Goal: Information Seeking & Learning: Find specific fact

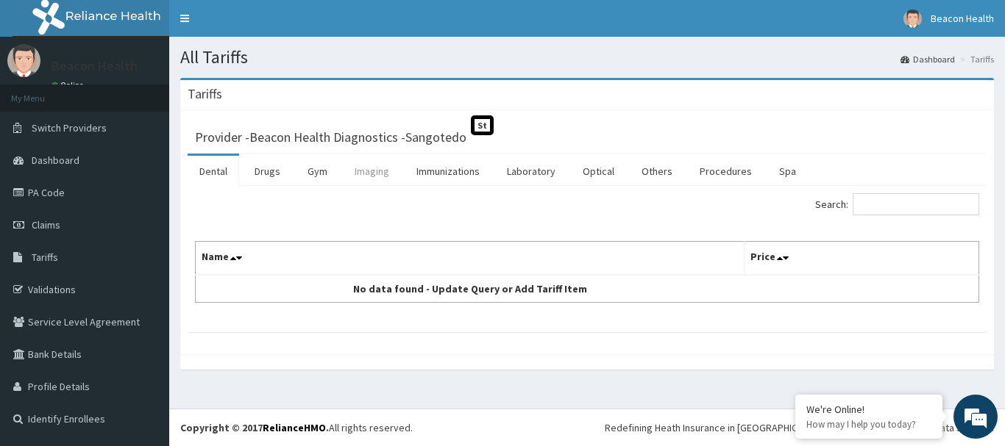
click at [378, 174] on link "Imaging" at bounding box center [372, 171] width 58 height 31
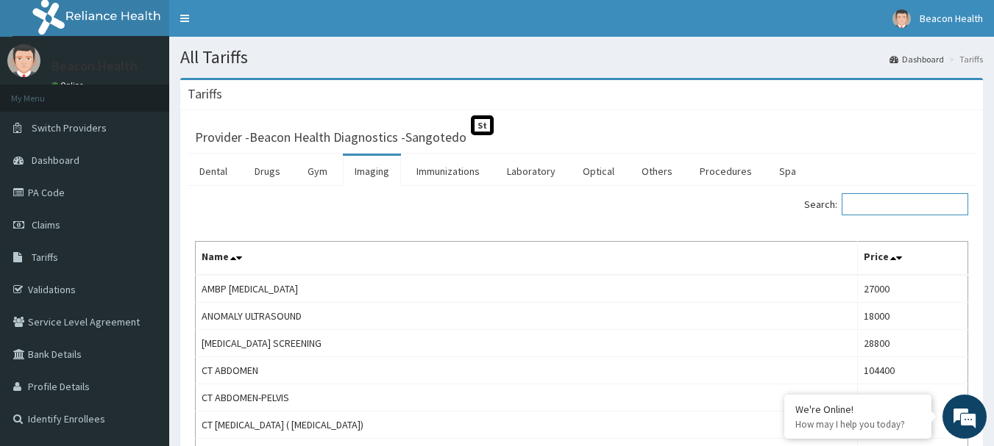
paste input "Xray Thoraco-[MEDICAL_DATA] Spine Ap & Lateral (2 Views)"
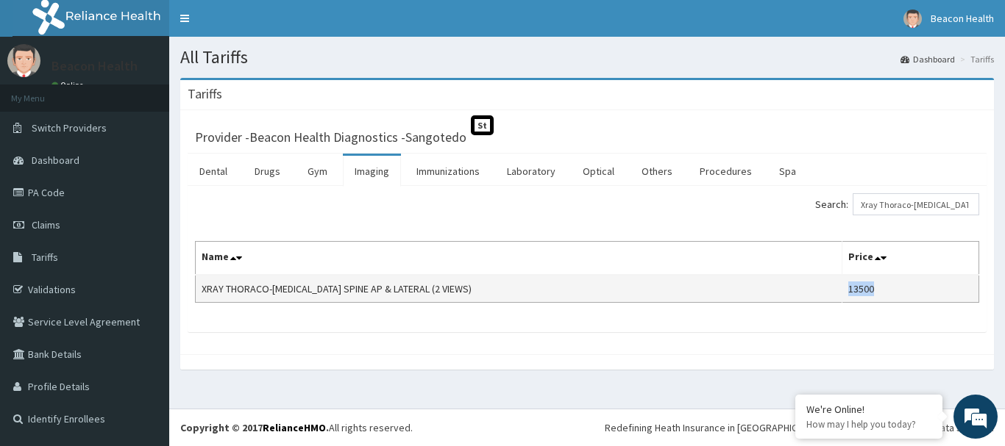
drag, startPoint x: 840, startPoint y: 292, endPoint x: 876, endPoint y: 296, distance: 36.2
click at [876, 296] on td "13500" at bounding box center [910, 289] width 137 height 28
copy td "13500"
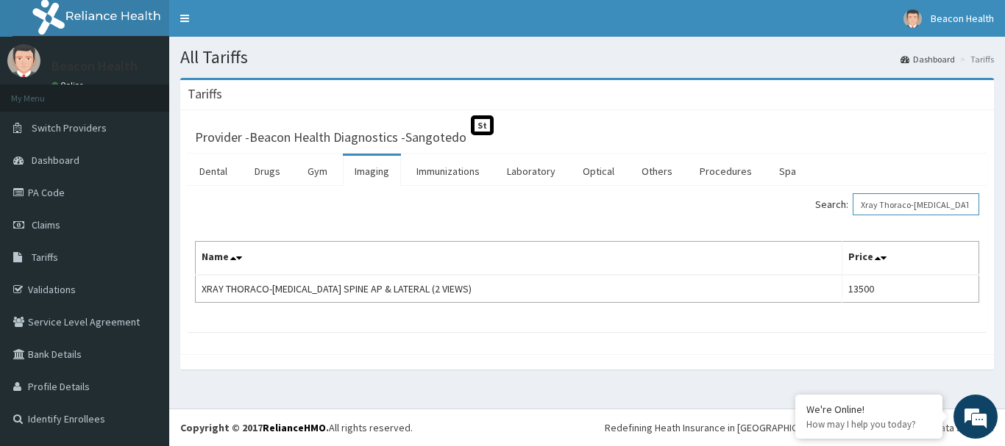
drag, startPoint x: 969, startPoint y: 207, endPoint x: 755, endPoint y: 207, distance: 214.0
click at [747, 224] on div "Search: Xray Thoraco-lumbar Spine Ap & Lateral (2 Views) Name Price XRAY THORAC…" at bounding box center [587, 248] width 784 height 110
type input "e Ap & Lateral (2 Views)"
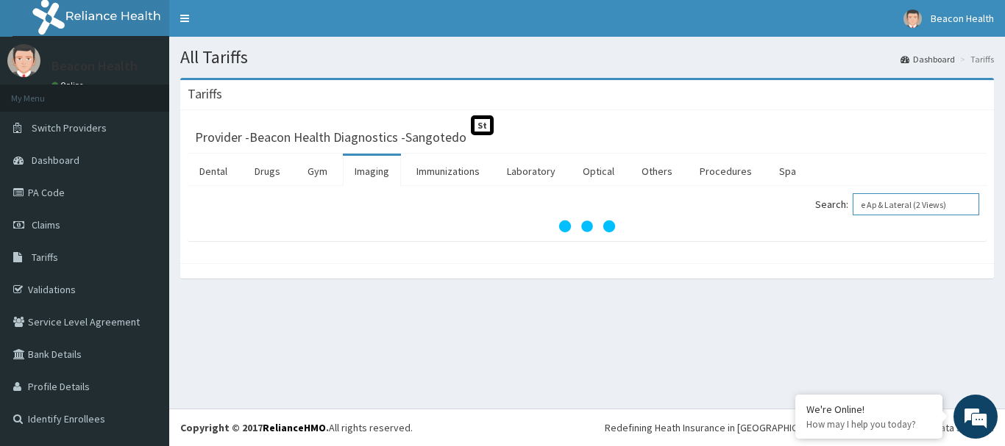
drag, startPoint x: 962, startPoint y: 210, endPoint x: 674, endPoint y: 282, distance: 297.4
click at [694, 246] on div "Provider - Beacon Health Diagnostics -Sangotedo St Dental Drugs Gym Imaging Imm…" at bounding box center [586, 186] width 813 height 153
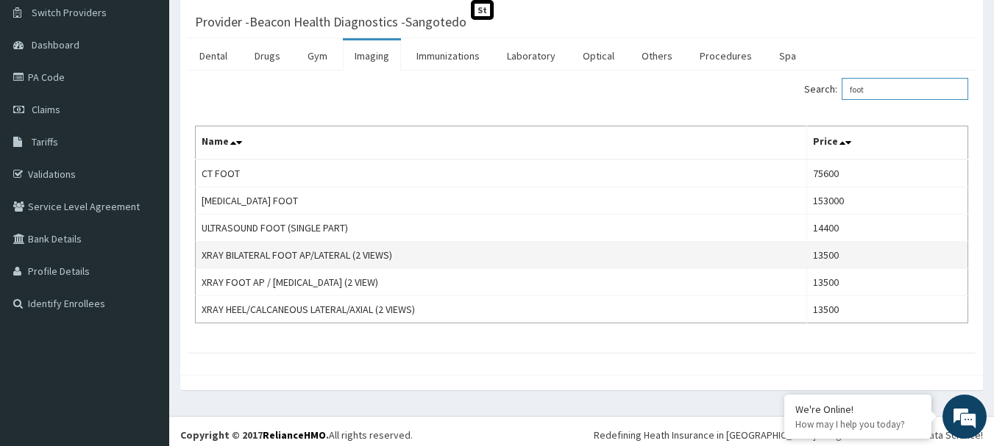
scroll to position [123, 0]
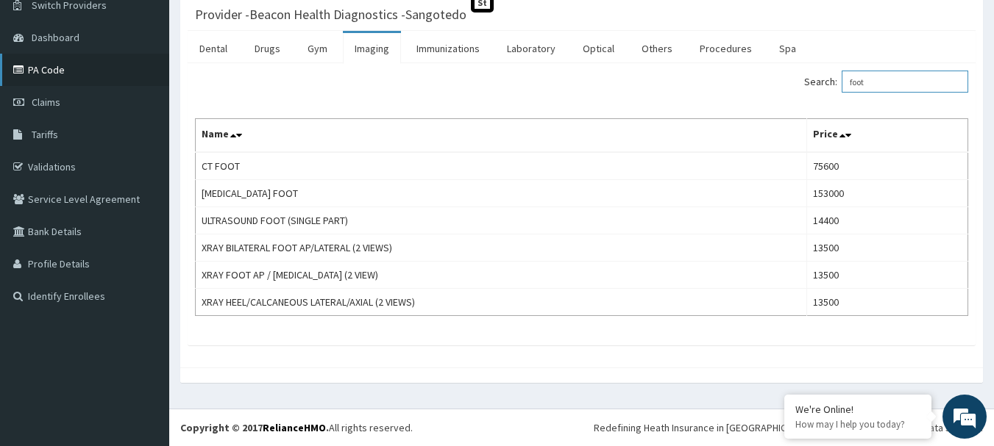
type input "foot"
click at [49, 72] on link "PA Code" at bounding box center [84, 70] width 169 height 32
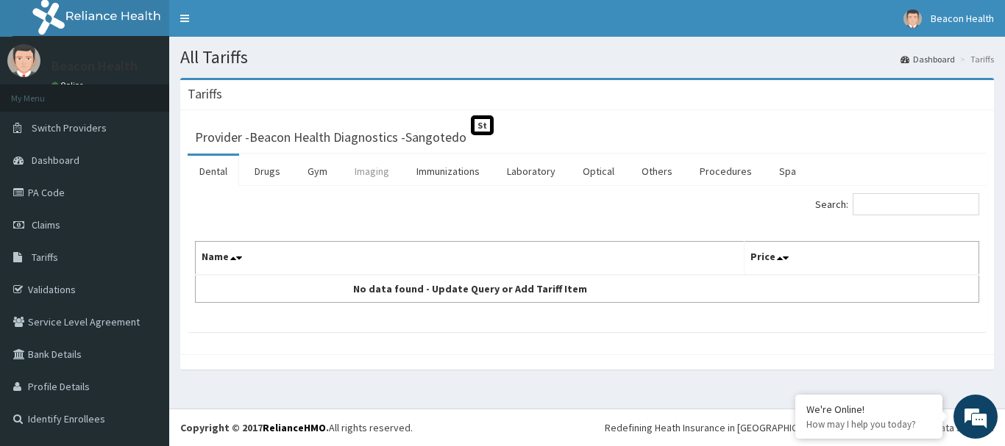
click at [371, 174] on link "Imaging" at bounding box center [372, 171] width 58 height 31
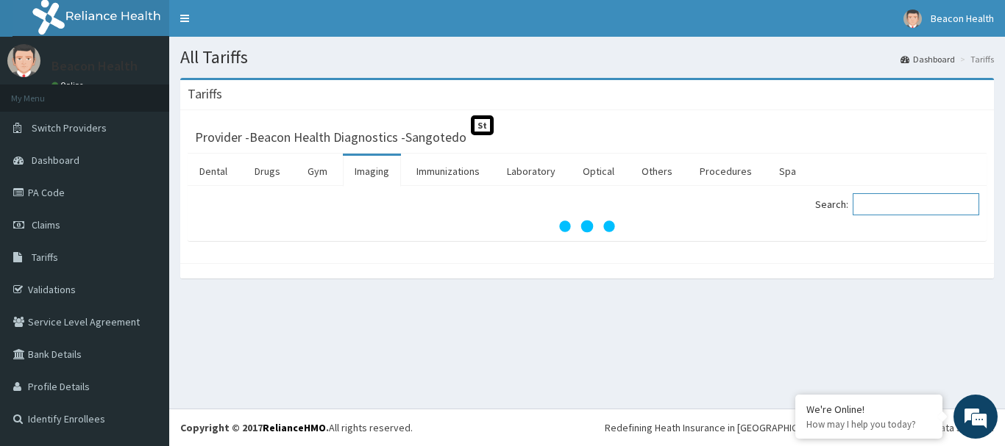
paste input "Xray Toe Ap/lateral (2 Views)"
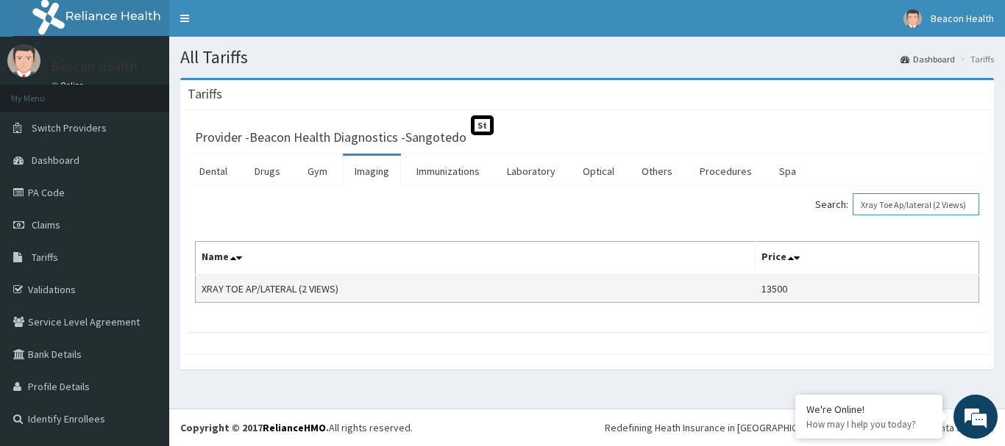
type input "Xray Toe Ap/lateral (2 Views)"
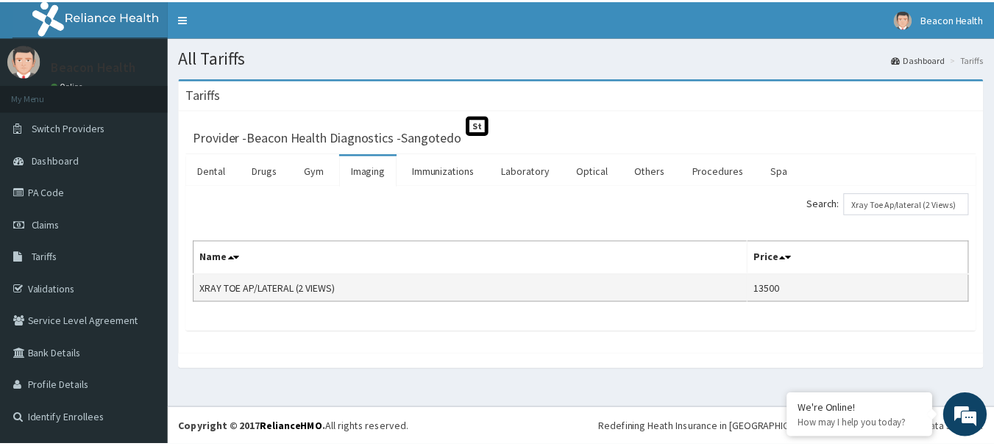
scroll to position [0, 0]
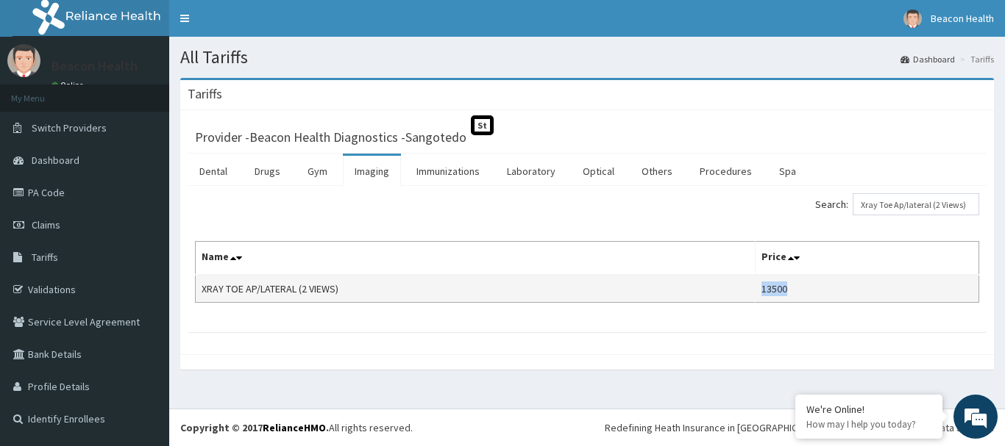
drag, startPoint x: 769, startPoint y: 291, endPoint x: 815, endPoint y: 293, distance: 45.7
click at [815, 293] on td "13500" at bounding box center [867, 289] width 224 height 28
copy td "13500"
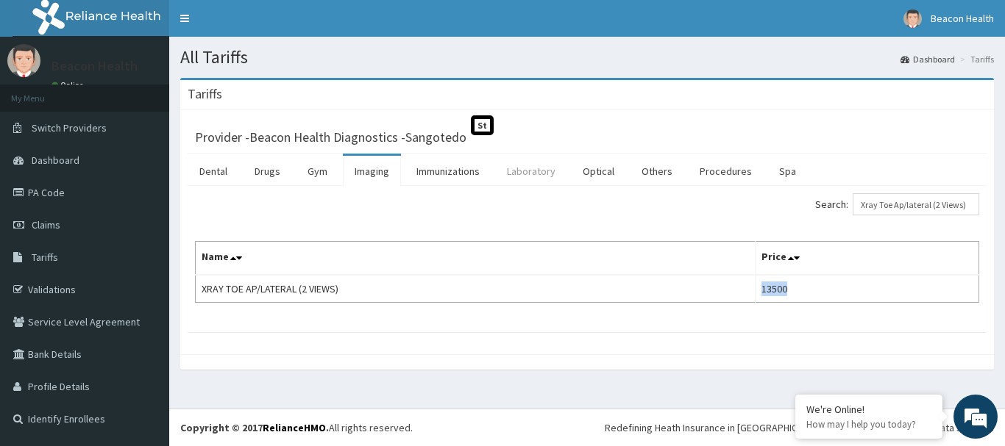
click at [532, 163] on link "Laboratory" at bounding box center [531, 171] width 72 height 31
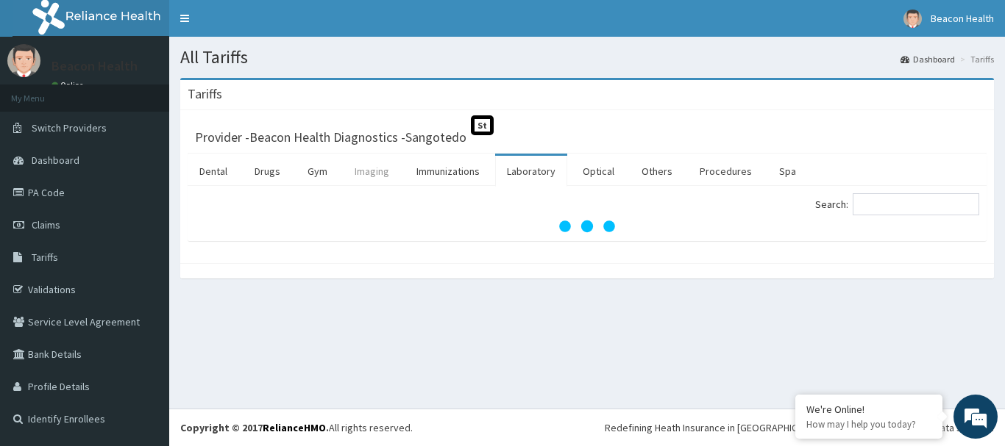
click at [383, 175] on link "Imaging" at bounding box center [372, 171] width 58 height 31
click at [905, 211] on input "Search:" at bounding box center [915, 204] width 127 height 22
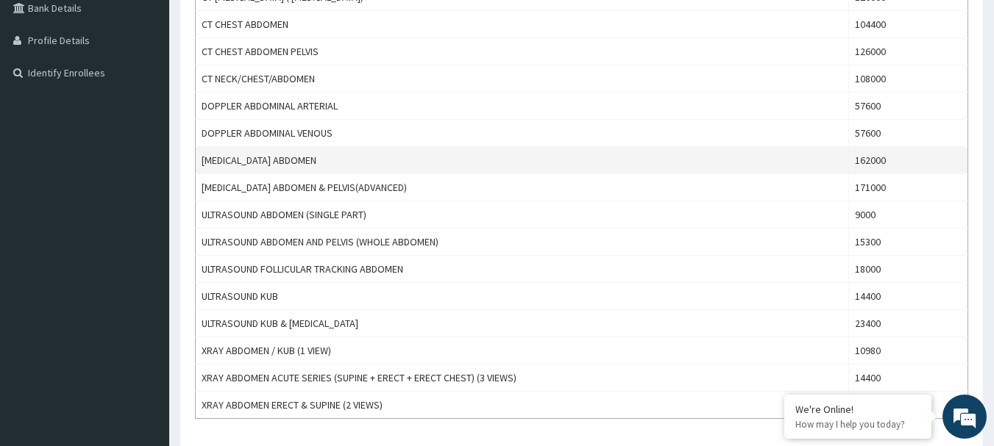
scroll to position [368, 0]
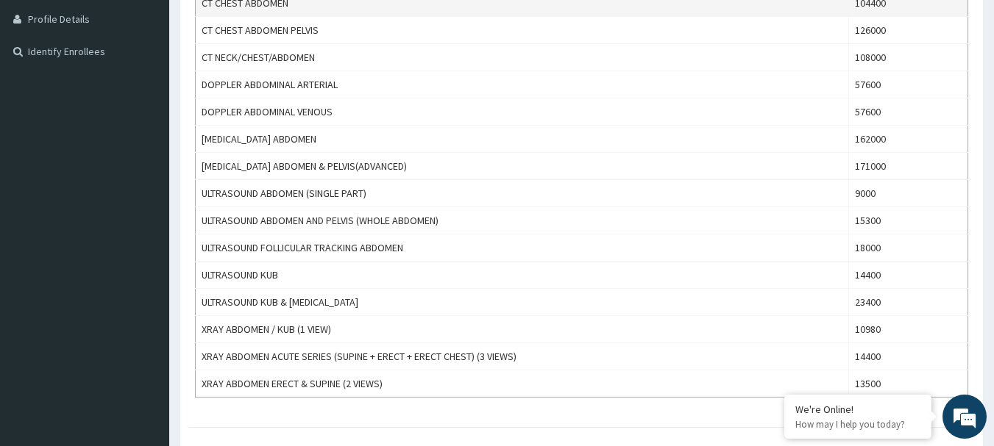
type input "abdom"
